Goal: Information Seeking & Learning: Understand process/instructions

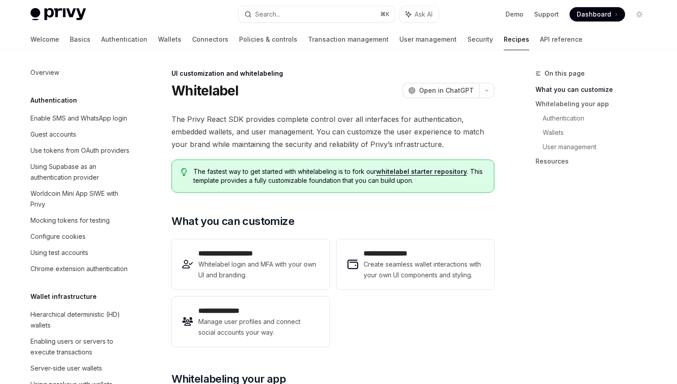
scroll to position [353, 0]
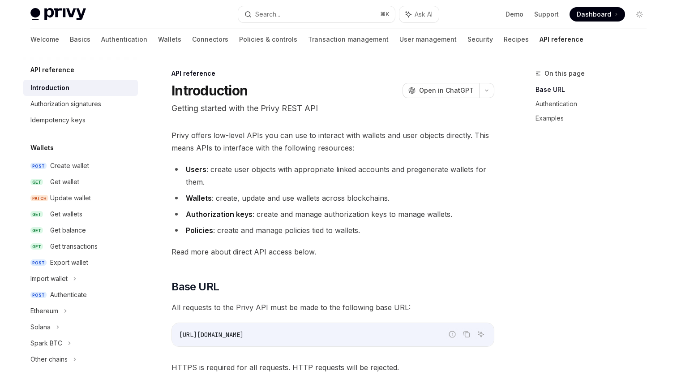
scroll to position [54, 0]
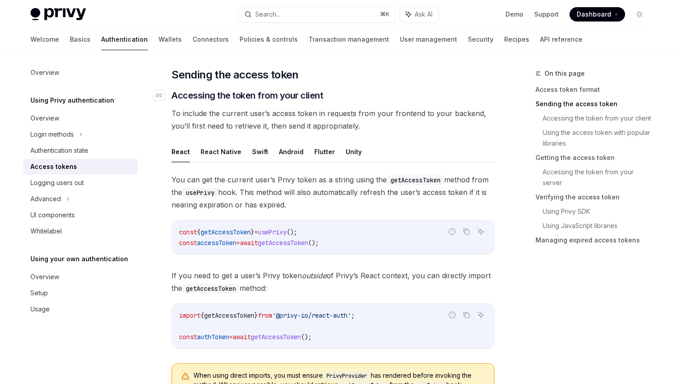
scroll to position [348, 0]
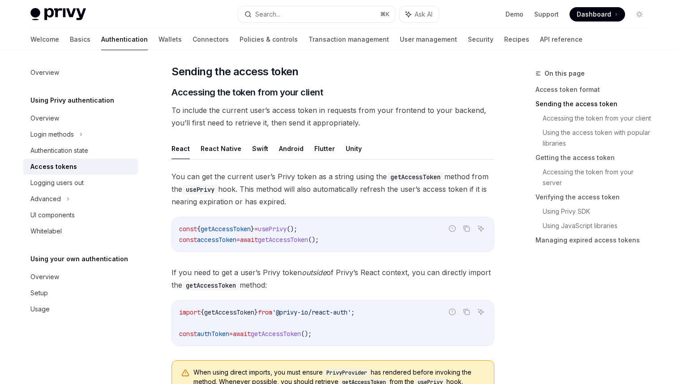
click at [353, 242] on code "const { getAccessToken } = usePrivy (); const accessToken = await getAccessToke…" at bounding box center [333, 235] width 308 height 22
click at [330, 319] on code "import { getAccessToken } from '@privy-io/react-auth' ; const authToken = await…" at bounding box center [333, 323] width 308 height 32
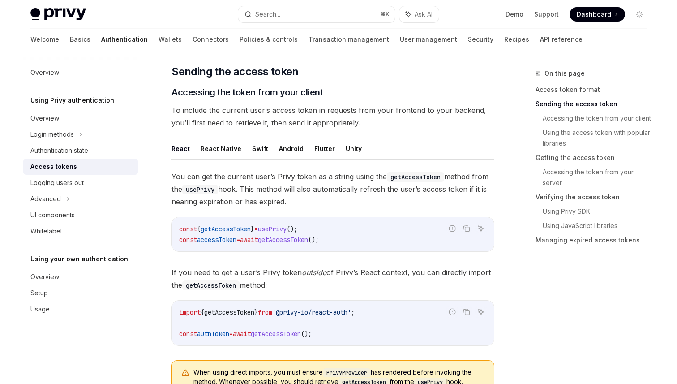
click at [330, 319] on code "import { getAccessToken } from '@privy-io/react-auth' ; const authToken = await…" at bounding box center [333, 323] width 308 height 32
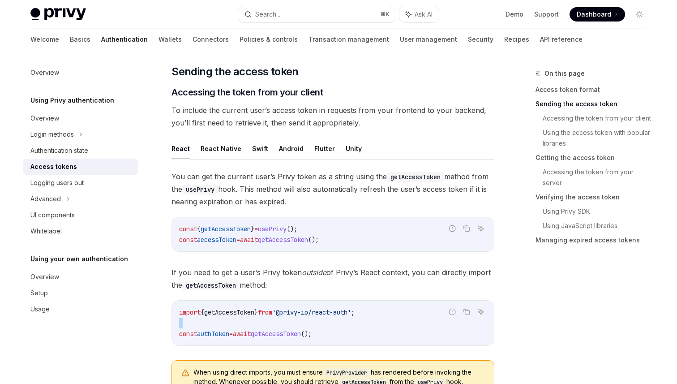
click at [330, 319] on code "import { getAccessToken } from '@privy-io/react-auth' ; const authToken = await…" at bounding box center [333, 323] width 308 height 32
click at [359, 342] on div "import { getAccessToken } from '@privy-io/react-auth' ; const authToken = await…" at bounding box center [333, 323] width 322 height 45
click at [344, 334] on code "import { getAccessToken } from '@privy-io/react-auth' ; const authToken = await…" at bounding box center [333, 323] width 308 height 32
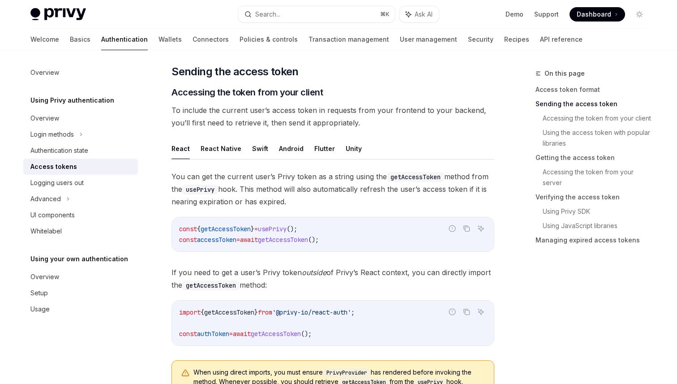
click at [344, 334] on code "import { getAccessToken } from '@privy-io/react-auth' ; const authToken = await…" at bounding box center [333, 323] width 308 height 32
click at [348, 230] on code "const { getAccessToken } = usePrivy (); const accessToken = await getAccessToke…" at bounding box center [333, 235] width 308 height 22
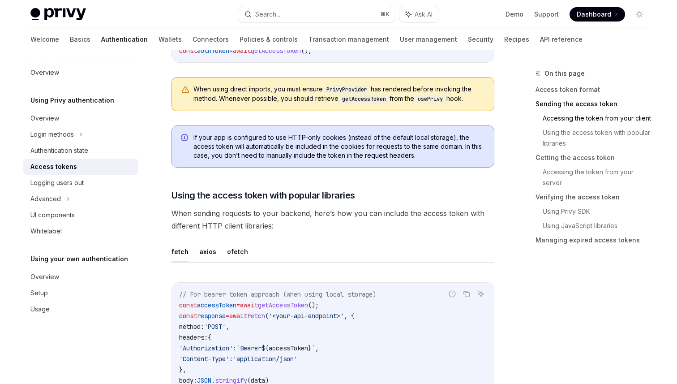
scroll to position [827, 0]
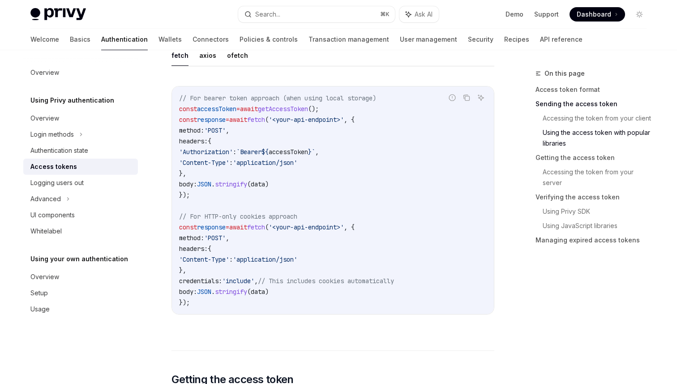
click at [222, 280] on span "credentials:" at bounding box center [200, 281] width 43 height 8
click at [281, 275] on code "// For bearer token approach (when using local storage) const accessToken = awa…" at bounding box center [333, 200] width 308 height 215
copy span "credentials: 'include' ,"
drag, startPoint x: 275, startPoint y: 283, endPoint x: 188, endPoint y: 278, distance: 87.0
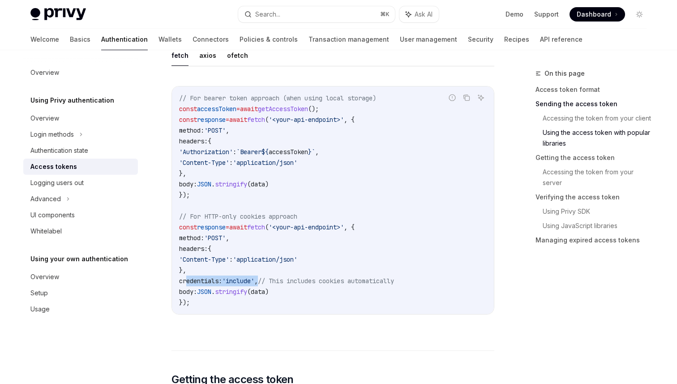
click at [188, 278] on span "credentials: 'include' , // This includes cookies automatically" at bounding box center [286, 281] width 215 height 8
click at [285, 144] on code "// For bearer token approach (when using local storage) const accessToken = awa…" at bounding box center [333, 200] width 308 height 215
click at [269, 153] on span "${" at bounding box center [265, 152] width 7 height 8
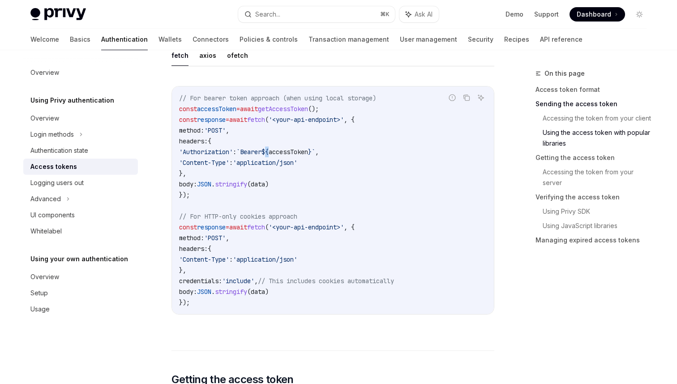
click at [269, 153] on span "${" at bounding box center [265, 152] width 7 height 8
copy code "'Authorization' : `Bearer ${ accessToken } ` ,"
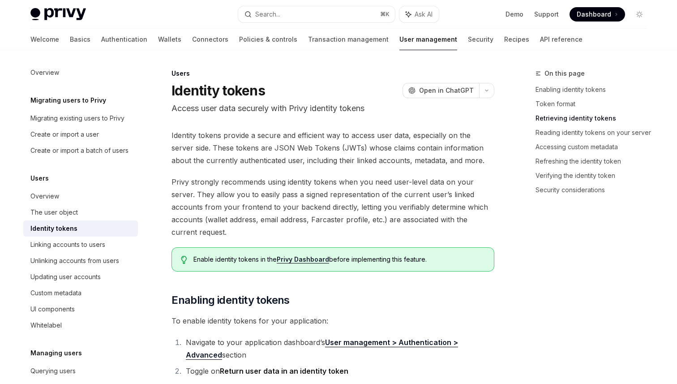
scroll to position [944, 0]
